Goal: Navigation & Orientation: Find specific page/section

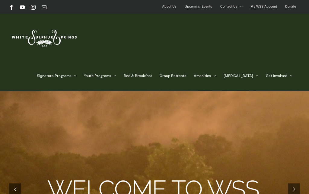
click at [88, 109] on link "Winter Retreat" at bounding box center [62, 108] width 51 height 11
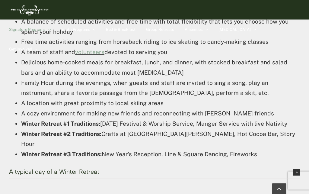
scroll to position [436, 0]
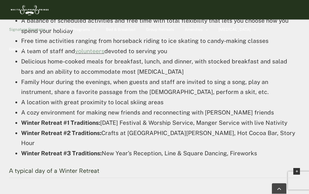
click at [83, 125] on li "Winter Retreat #1 Traditions: [DATE] Festival & Worship Service, Manger Service…" at bounding box center [160, 123] width 279 height 10
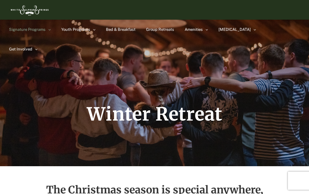
scroll to position [0, 0]
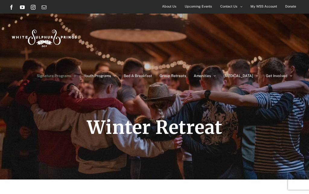
click at [205, 5] on span "Upcoming Events" at bounding box center [198, 6] width 27 height 9
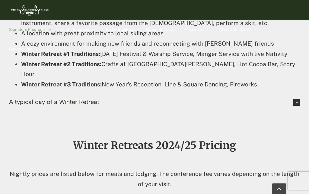
scroll to position [505, 0]
click at [297, 100] on icon at bounding box center [297, 102] width 7 height 7
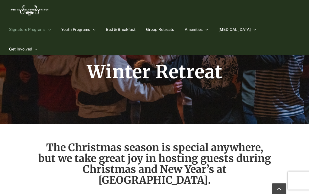
scroll to position [0, 0]
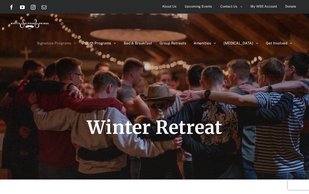
click at [232, 8] on span "Contact Us" at bounding box center [229, 6] width 17 height 9
click at [234, 18] on span "Directions" at bounding box center [228, 18] width 16 height 4
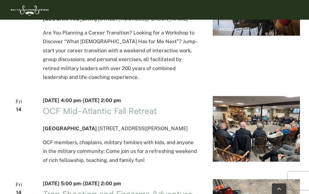
scroll to position [618, 0]
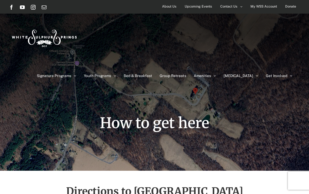
click at [171, 9] on span "About Us" at bounding box center [169, 6] width 15 height 9
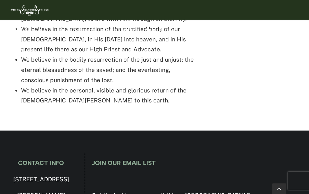
scroll to position [1402, 0]
